Goal: Task Accomplishment & Management: Manage account settings

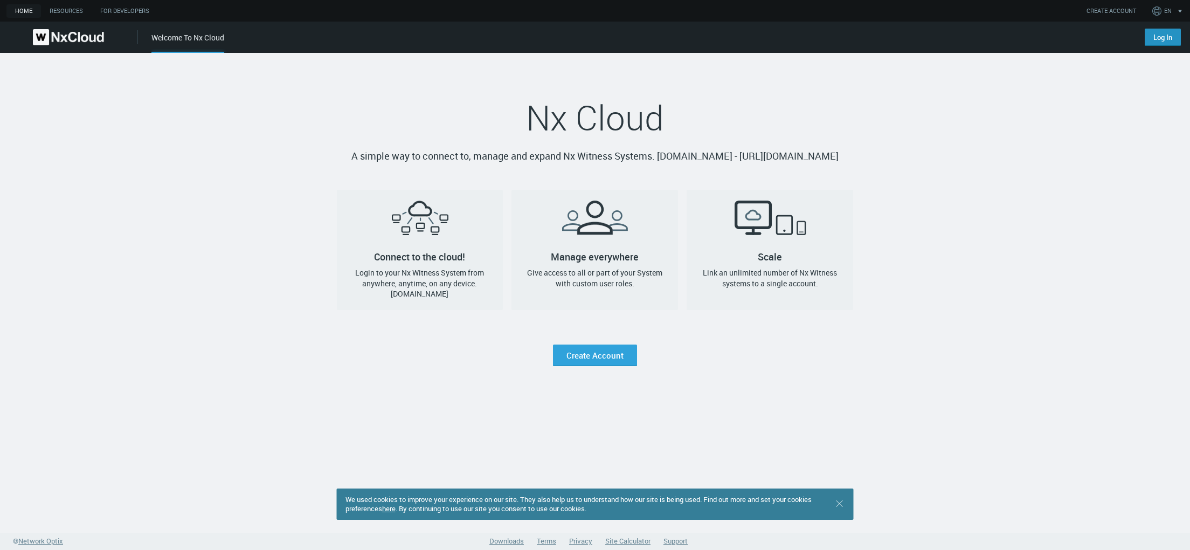
click at [1158, 38] on link "Log In" at bounding box center [1163, 37] width 36 height 17
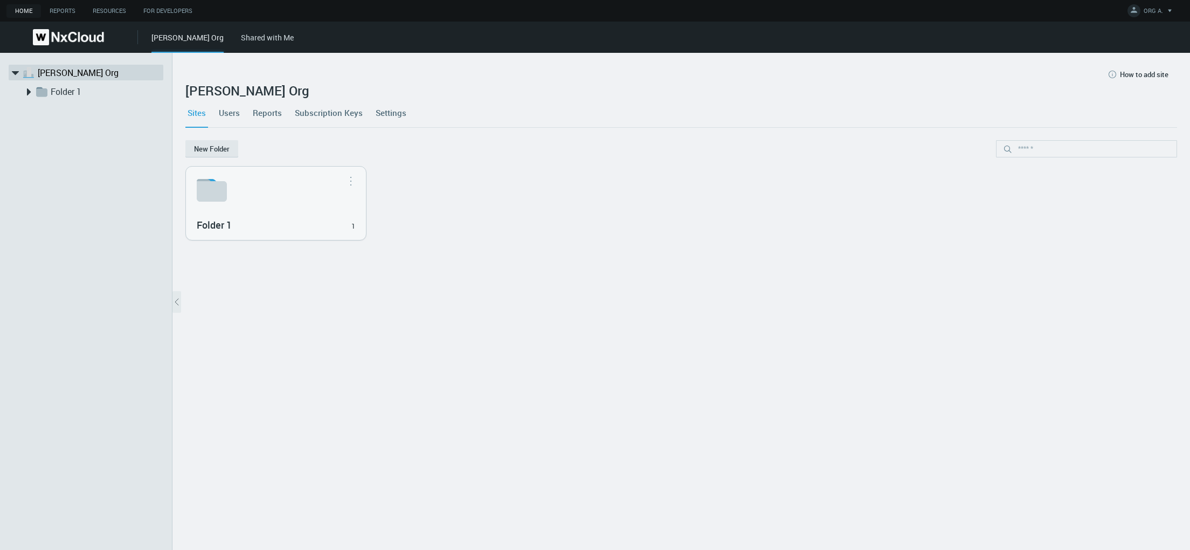
click at [392, 106] on link "Settings" at bounding box center [391, 112] width 35 height 29
